Goal: Find specific page/section: Find specific page/section

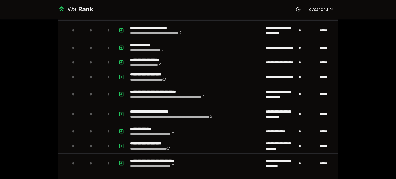
scroll to position [232, 0]
